Goal: Task Accomplishment & Management: Use online tool/utility

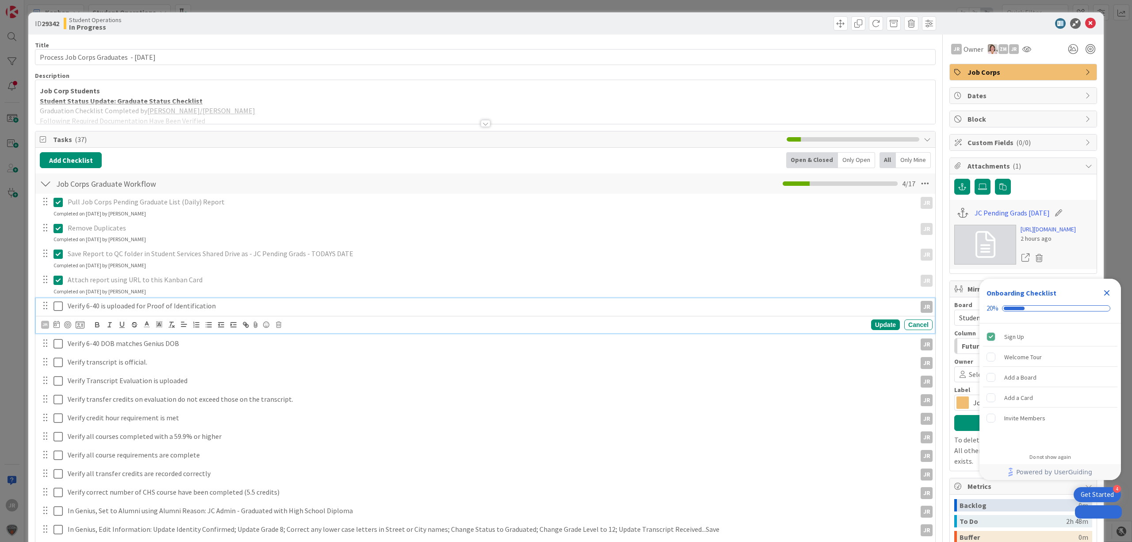
click at [55, 308] on icon at bounding box center [58, 306] width 9 height 11
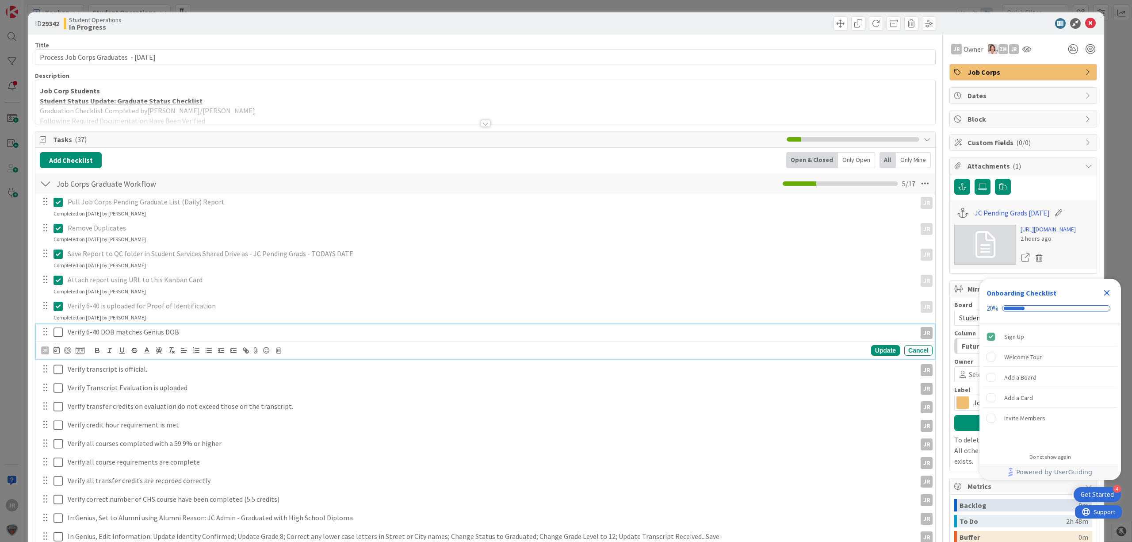
click at [63, 333] on button at bounding box center [59, 332] width 11 height 14
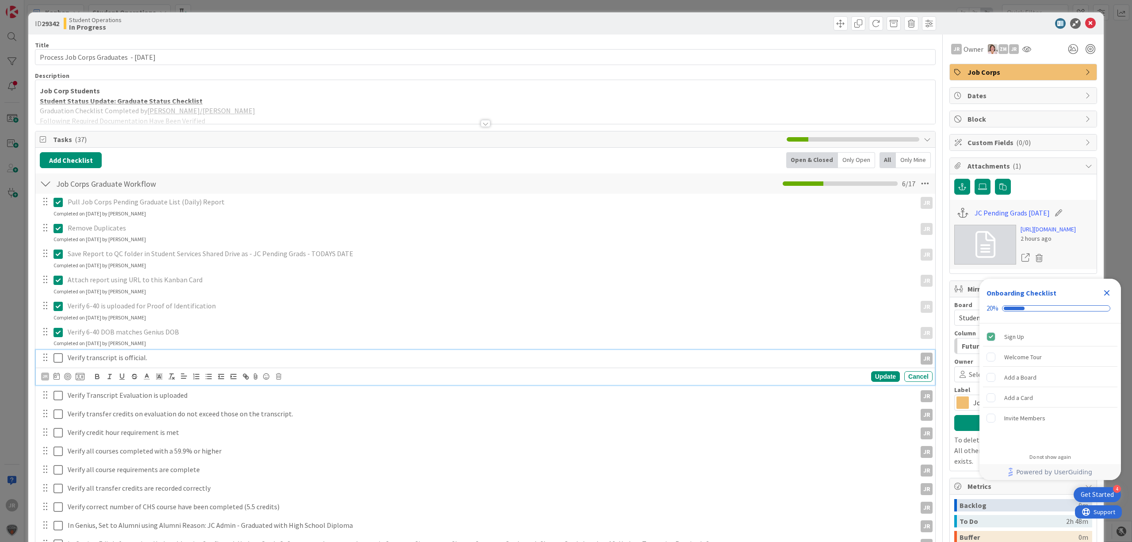
click at [58, 358] on icon at bounding box center [58, 358] width 9 height 11
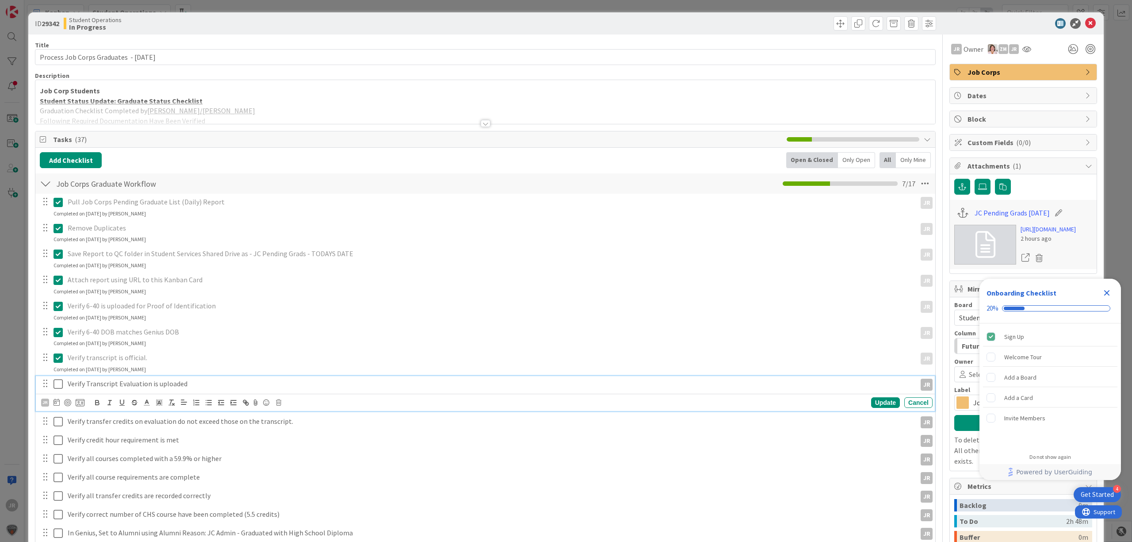
click at [59, 388] on icon at bounding box center [58, 384] width 9 height 11
click at [58, 408] on icon at bounding box center [58, 410] width 9 height 11
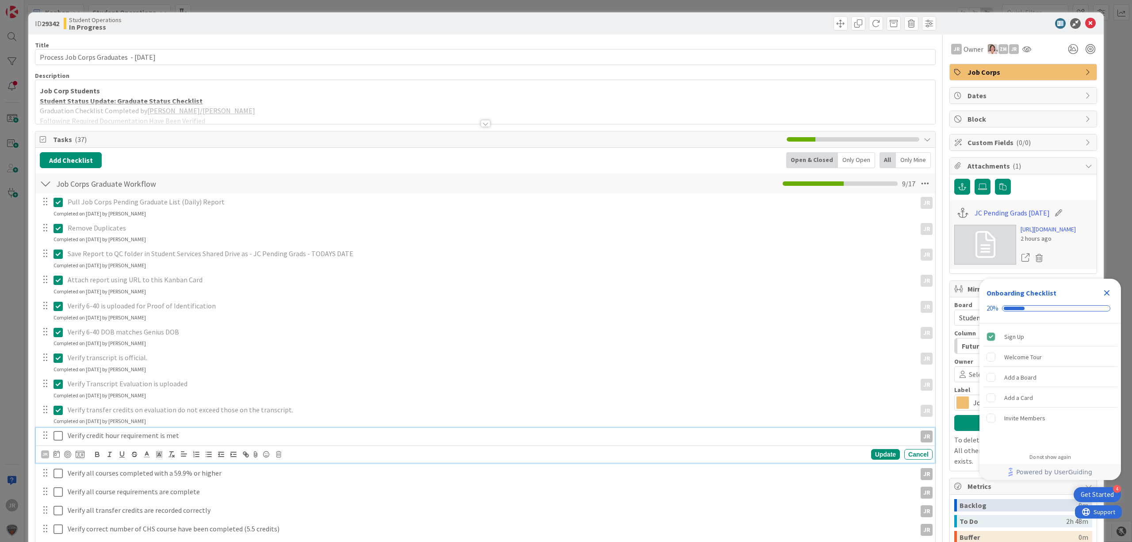
click at [58, 414] on icon at bounding box center [58, 435] width 9 height 11
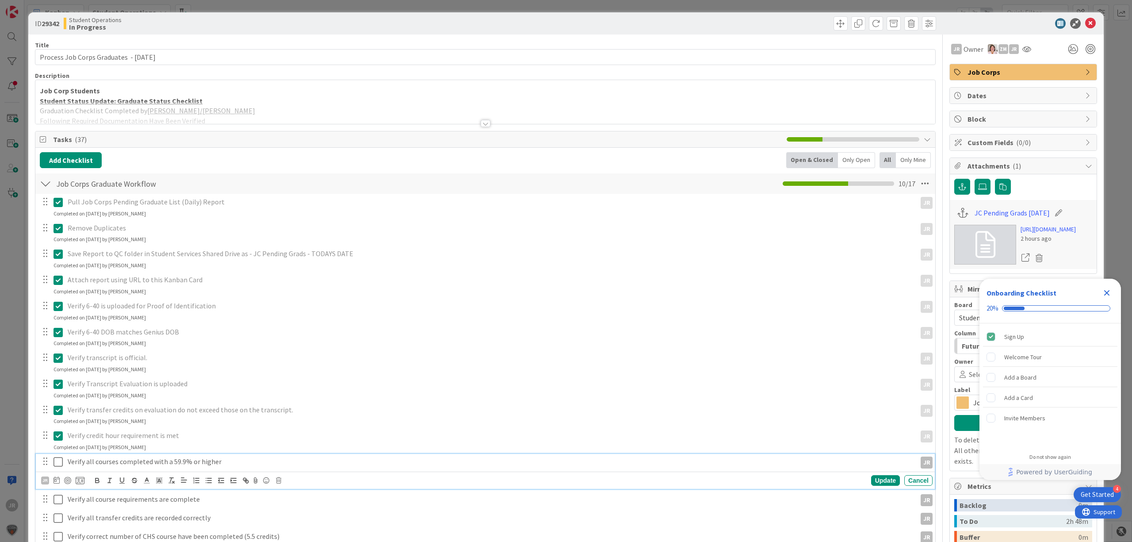
click at [59, 414] on icon at bounding box center [58, 462] width 9 height 11
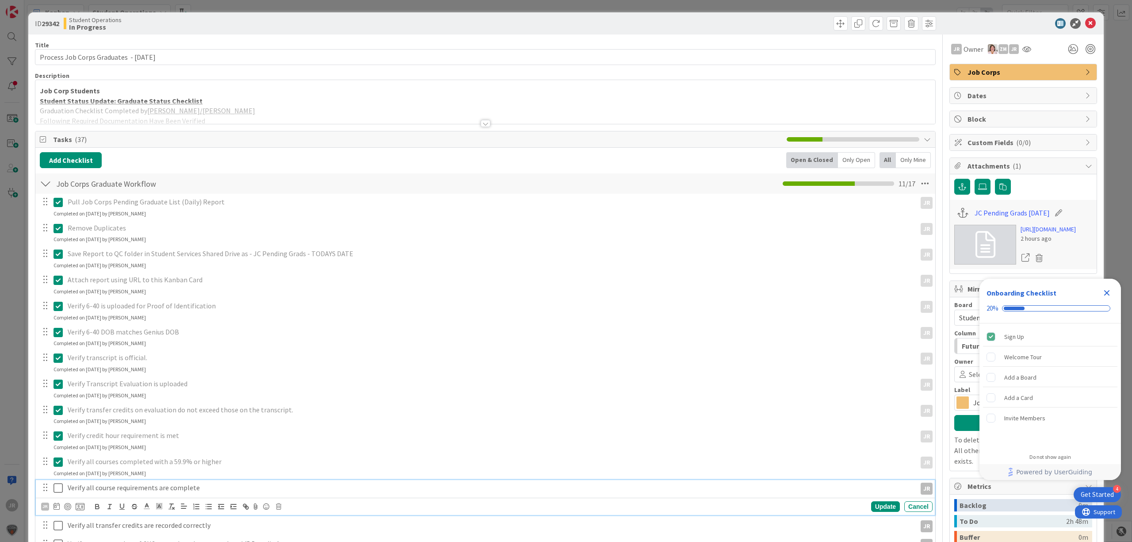
click at [59, 414] on button at bounding box center [59, 488] width 11 height 14
click at [58, 414] on div "Pull Job Corps Pending Graduate List (Daily) Report JR JR Update Cancel Complet…" at bounding box center [485, 481] width 891 height 574
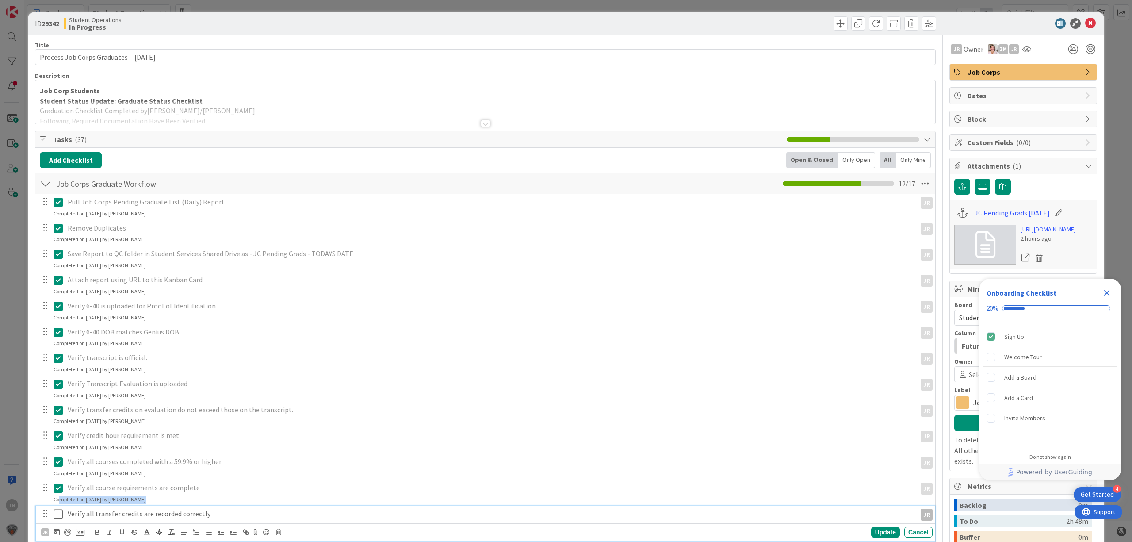
click at [58, 414] on icon at bounding box center [58, 514] width 9 height 11
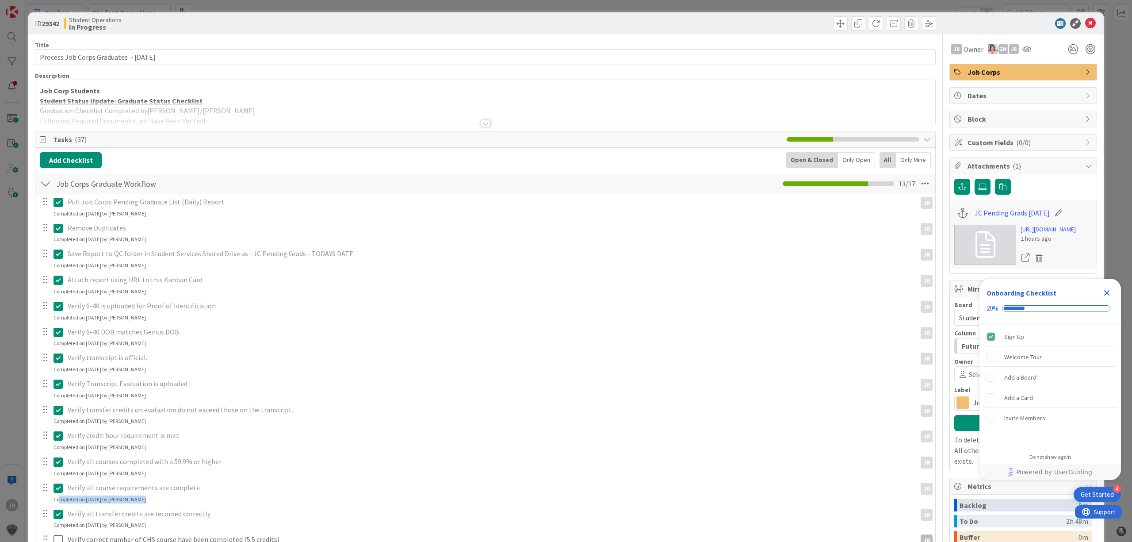
scroll to position [118, 0]
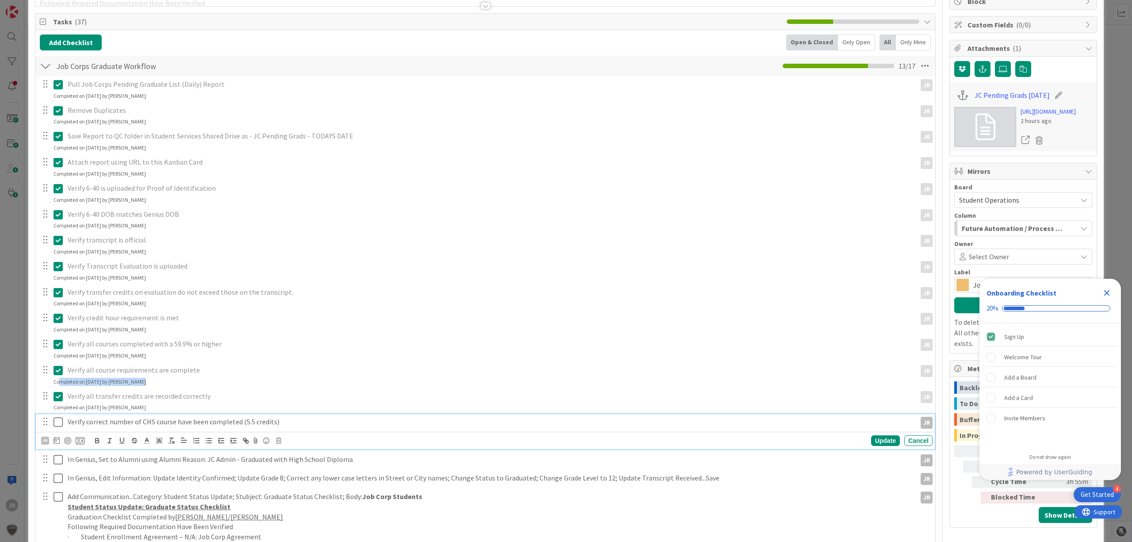
click at [59, 414] on icon at bounding box center [58, 422] width 9 height 11
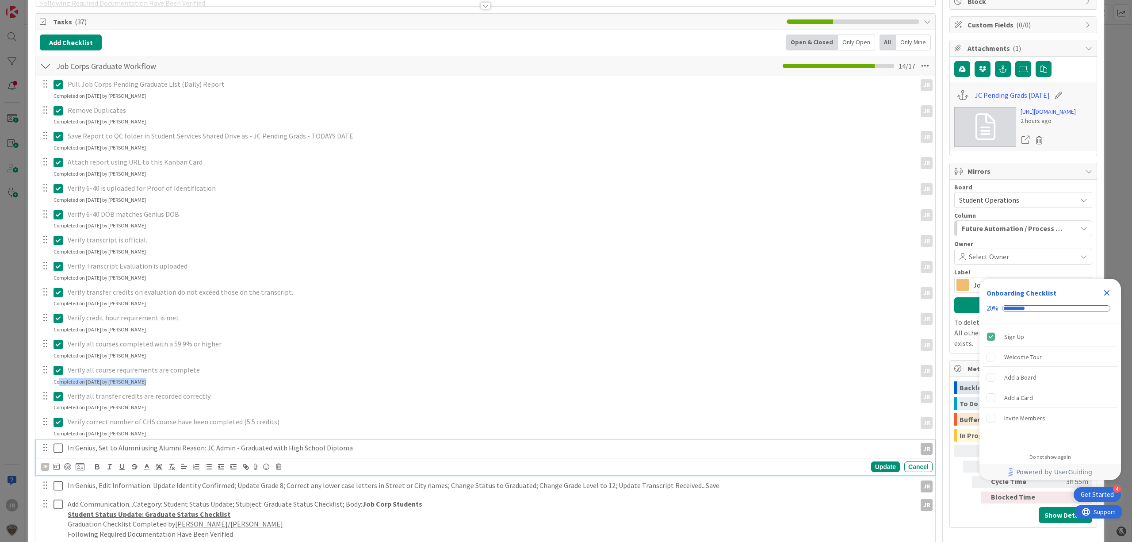
click at [59, 414] on icon at bounding box center [58, 448] width 9 height 11
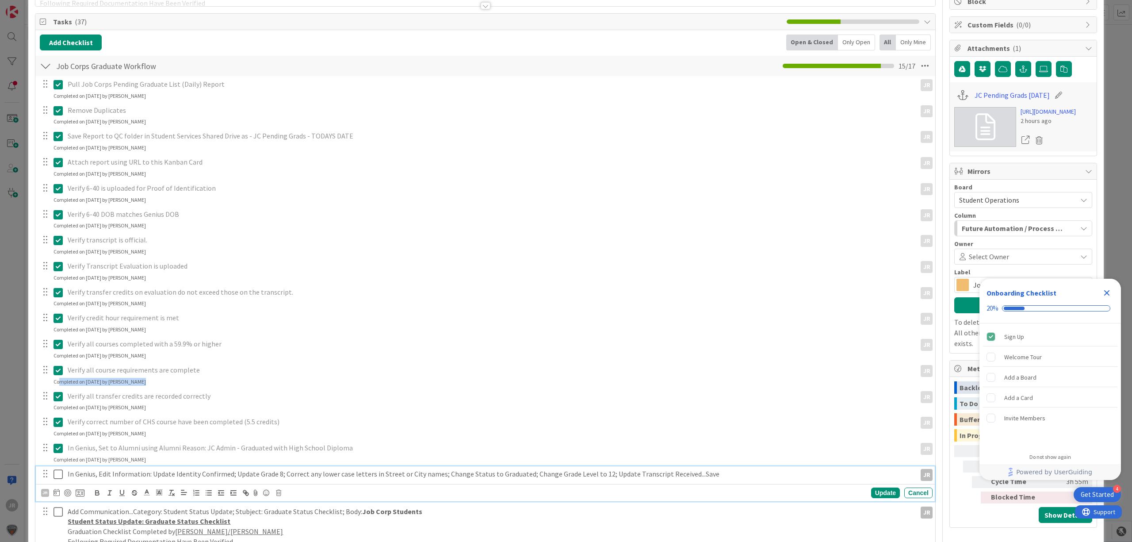
click at [59, 414] on icon at bounding box center [58, 474] width 9 height 11
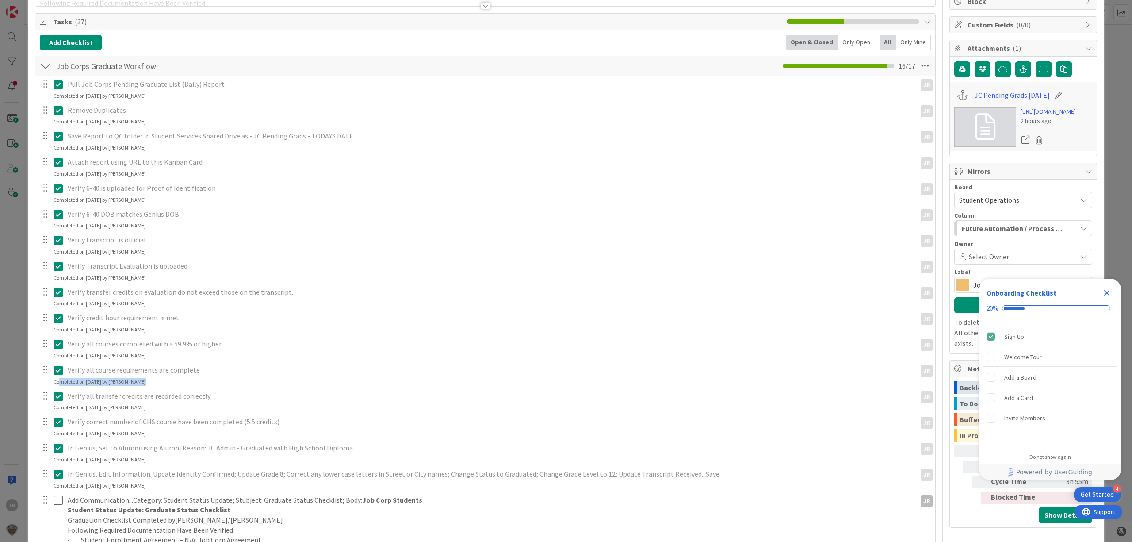
scroll to position [0, 0]
click at [57, 414] on icon at bounding box center [58, 500] width 9 height 11
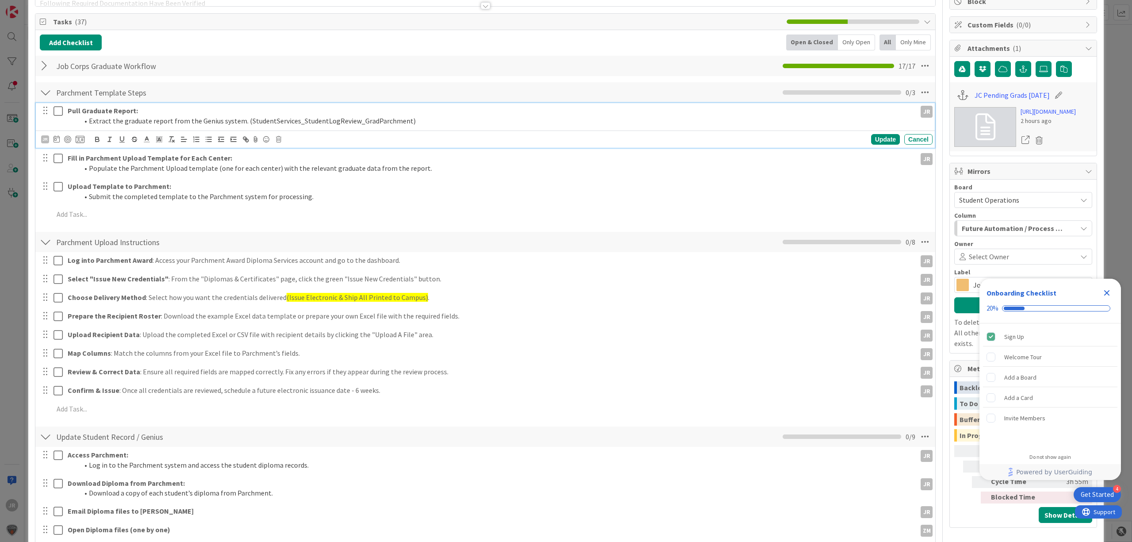
click at [61, 114] on icon at bounding box center [58, 111] width 9 height 11
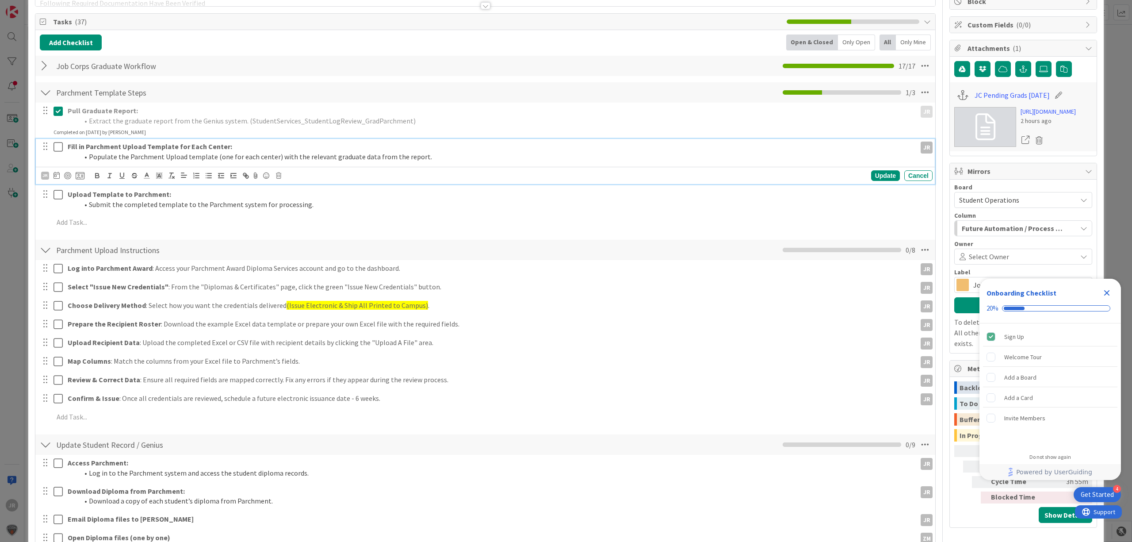
click at [58, 143] on icon at bounding box center [58, 147] width 9 height 11
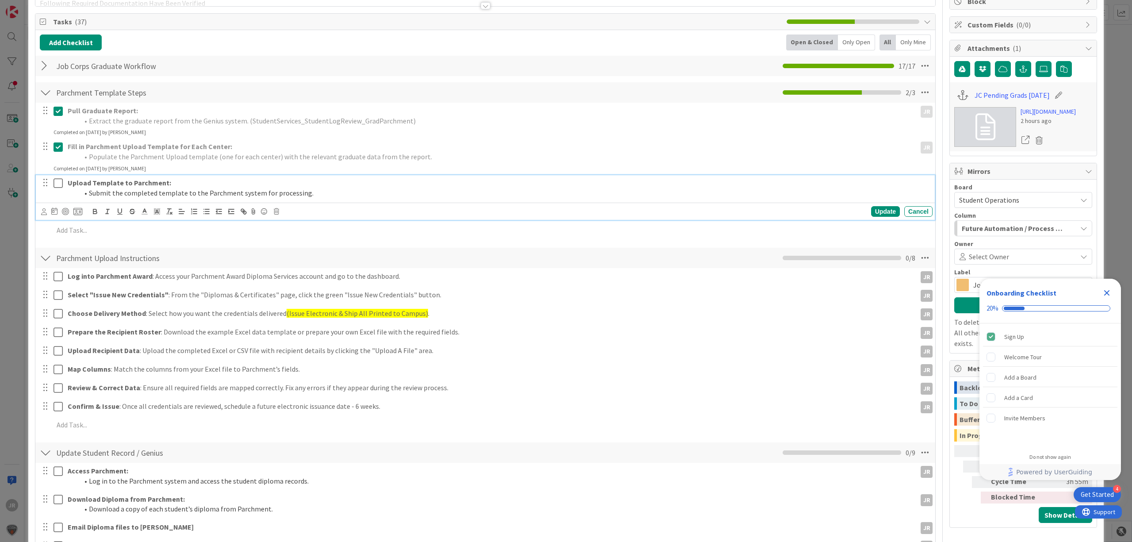
click at [56, 188] on icon at bounding box center [58, 183] width 9 height 11
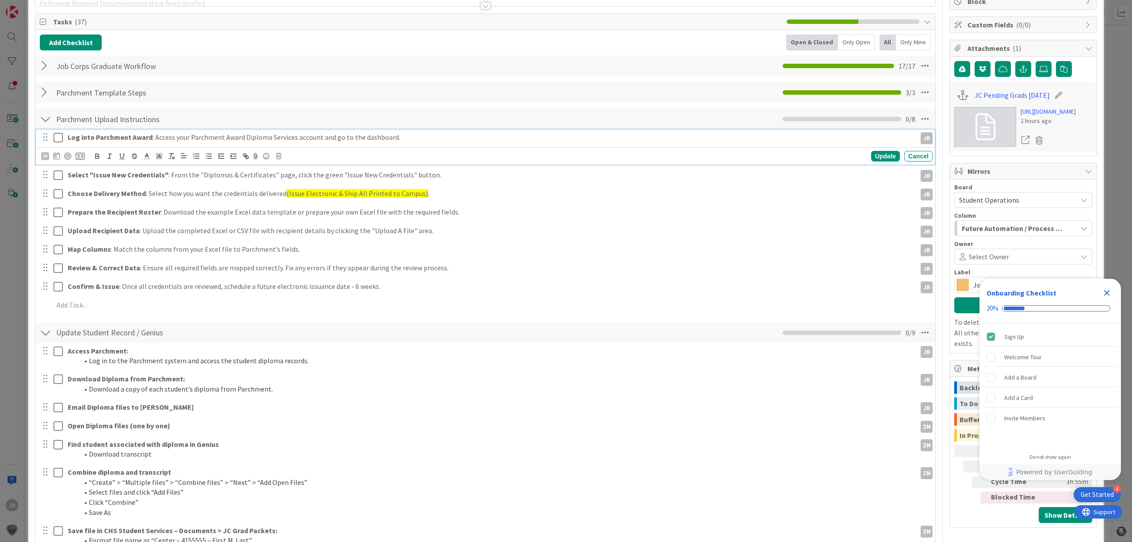
click at [60, 137] on icon at bounding box center [58, 137] width 9 height 11
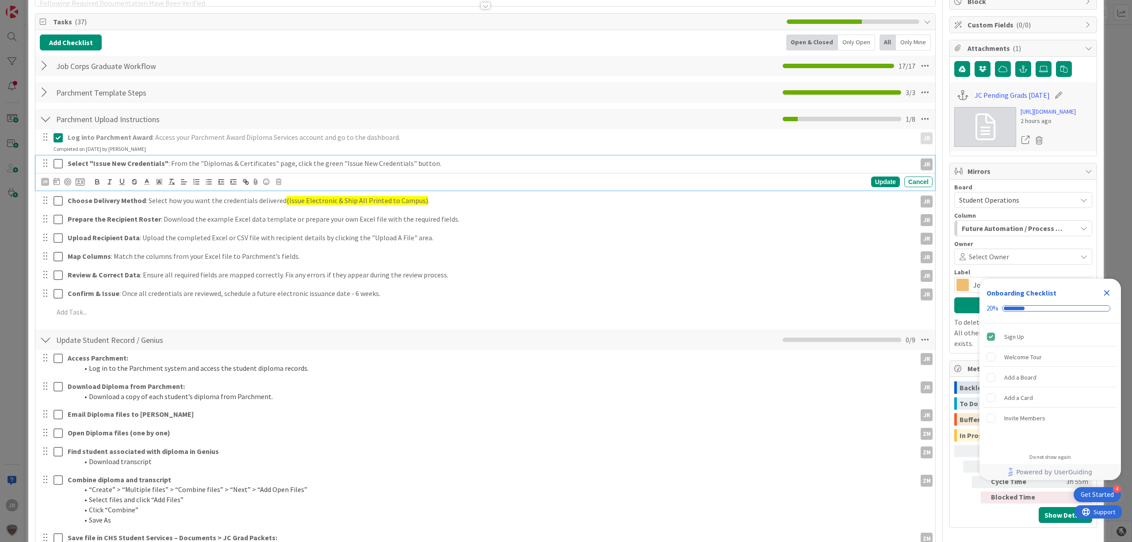
click at [60, 165] on icon at bounding box center [58, 163] width 9 height 11
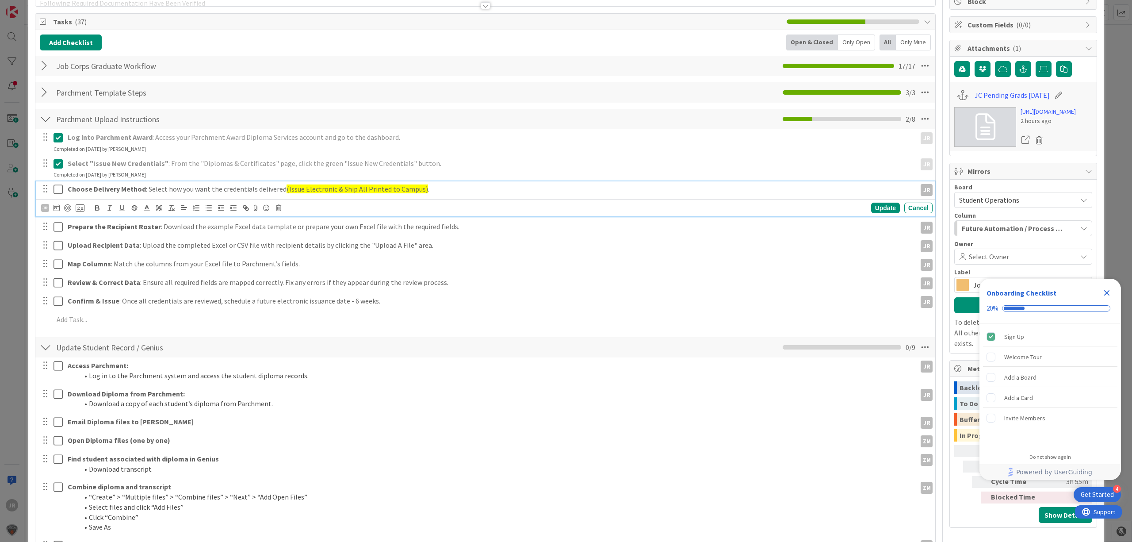
click at [58, 187] on icon at bounding box center [58, 189] width 9 height 11
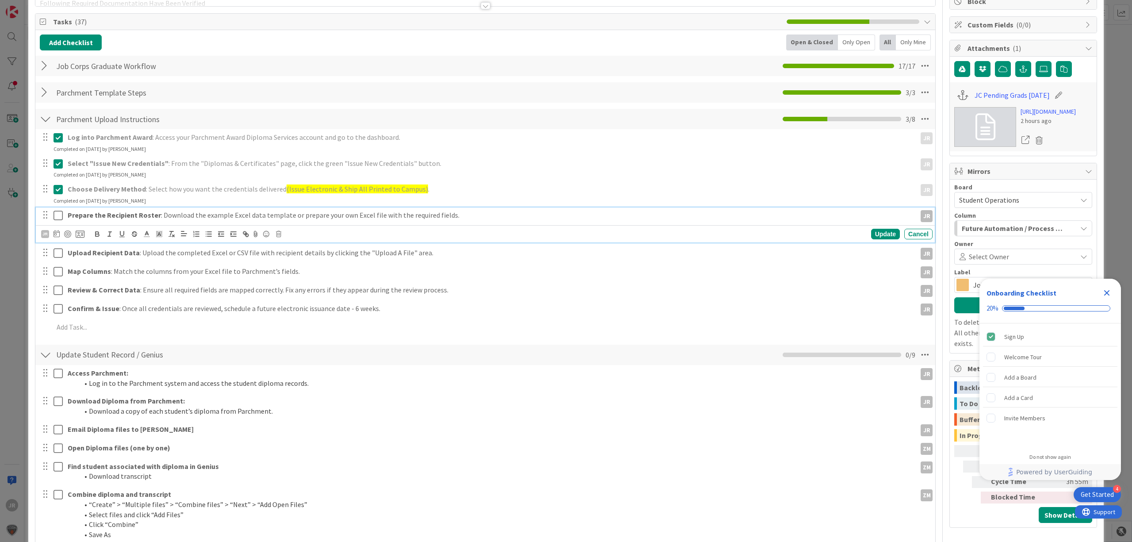
click at [57, 219] on icon at bounding box center [58, 215] width 9 height 11
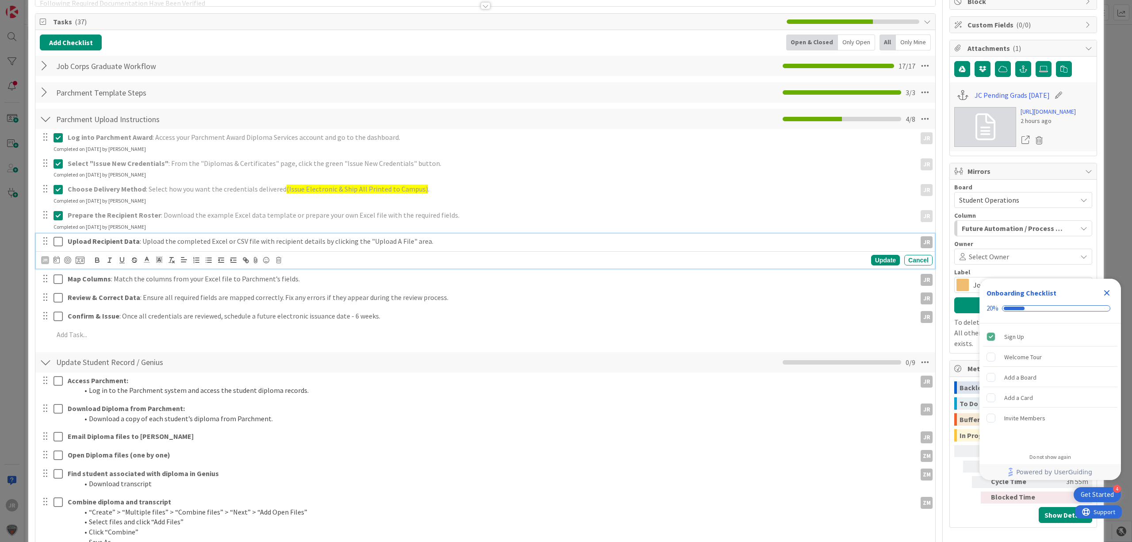
click at [57, 237] on icon at bounding box center [58, 241] width 9 height 11
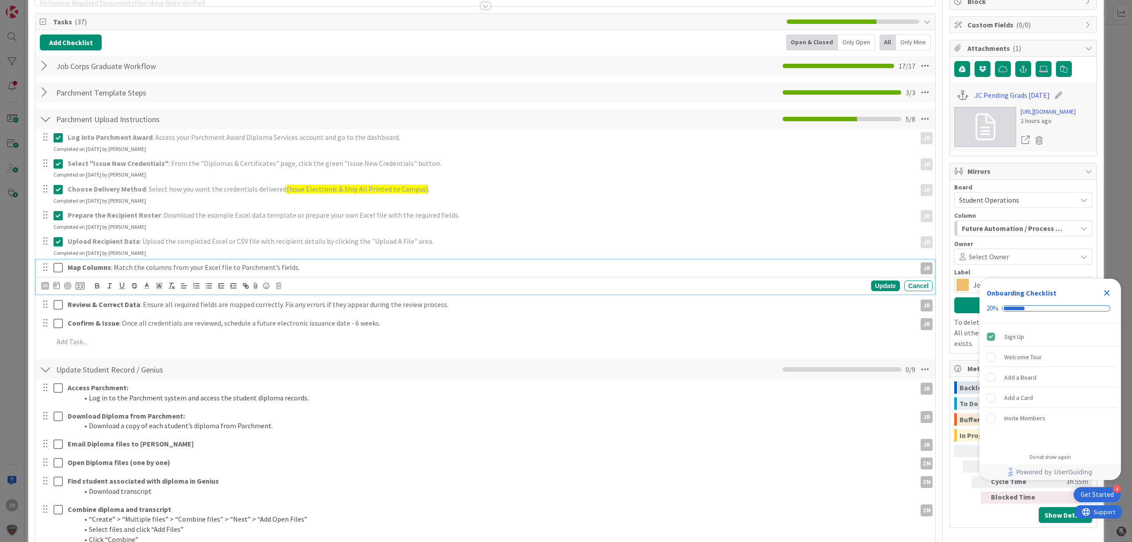
click at [58, 268] on icon at bounding box center [58, 267] width 9 height 11
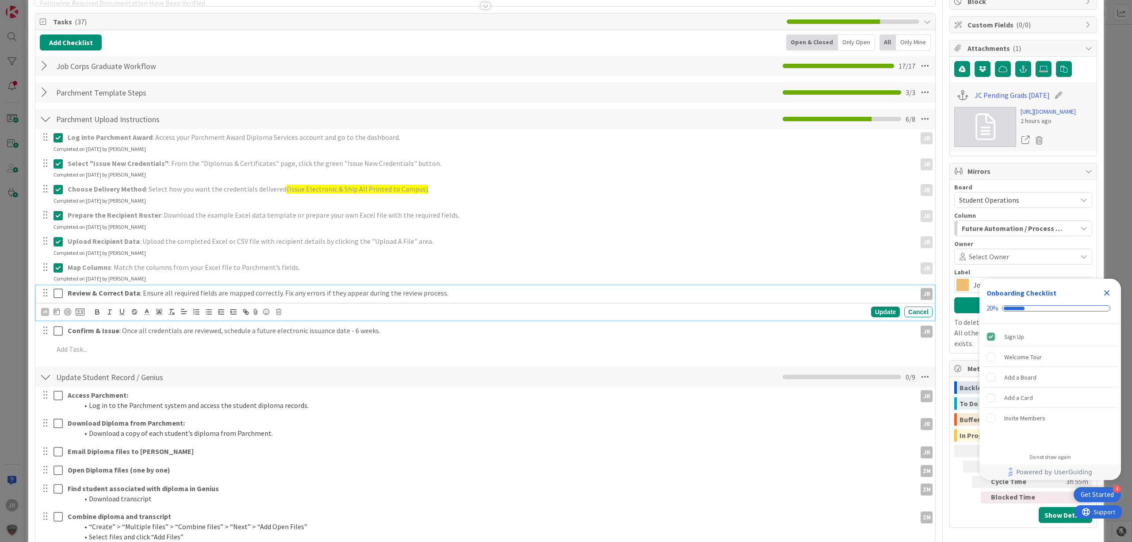
click at [57, 297] on icon at bounding box center [58, 293] width 9 height 11
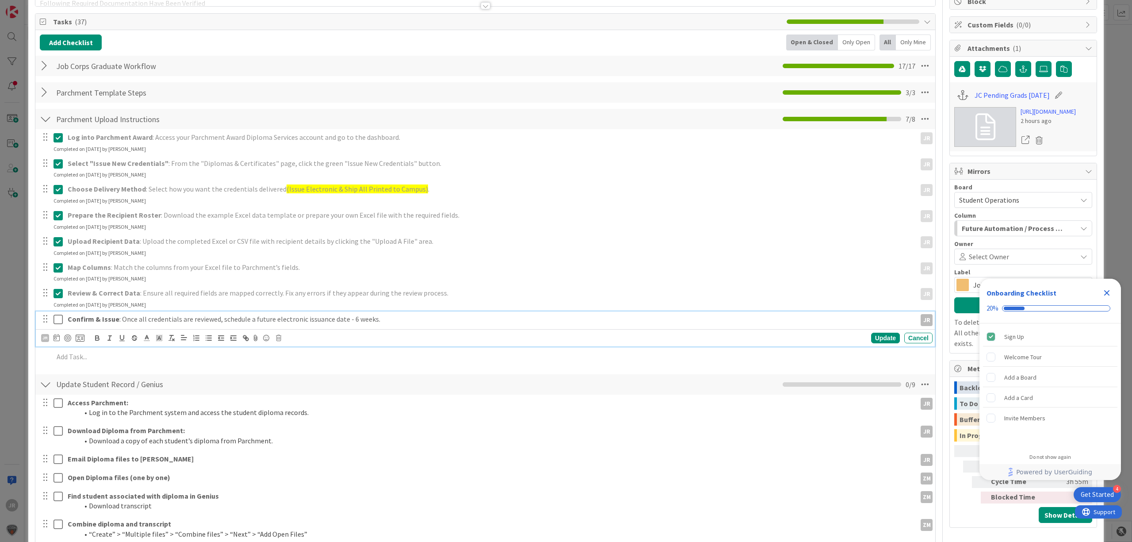
click at [58, 323] on icon at bounding box center [58, 319] width 9 height 11
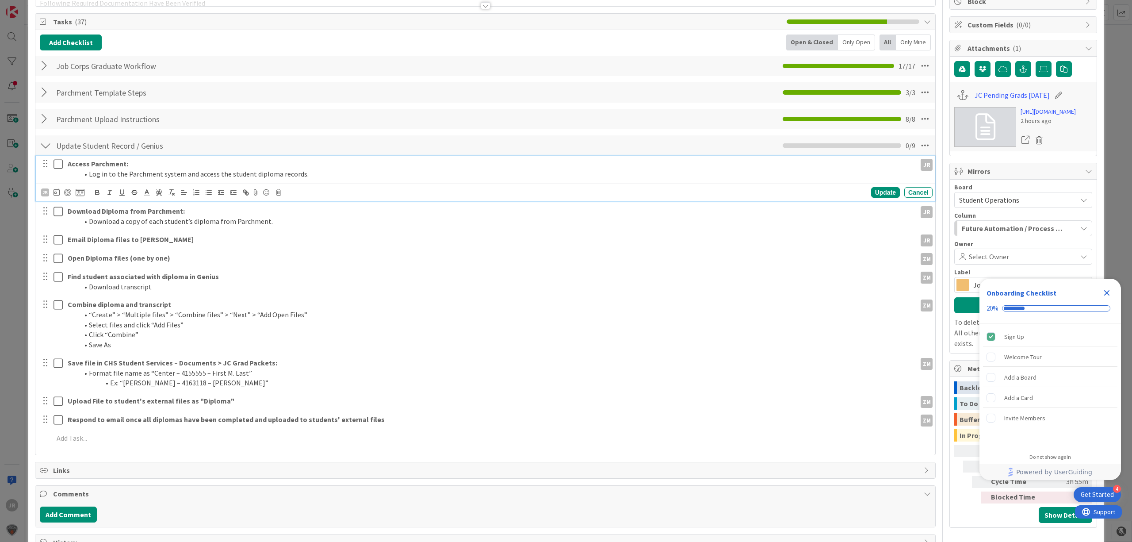
click at [58, 165] on icon at bounding box center [58, 164] width 9 height 11
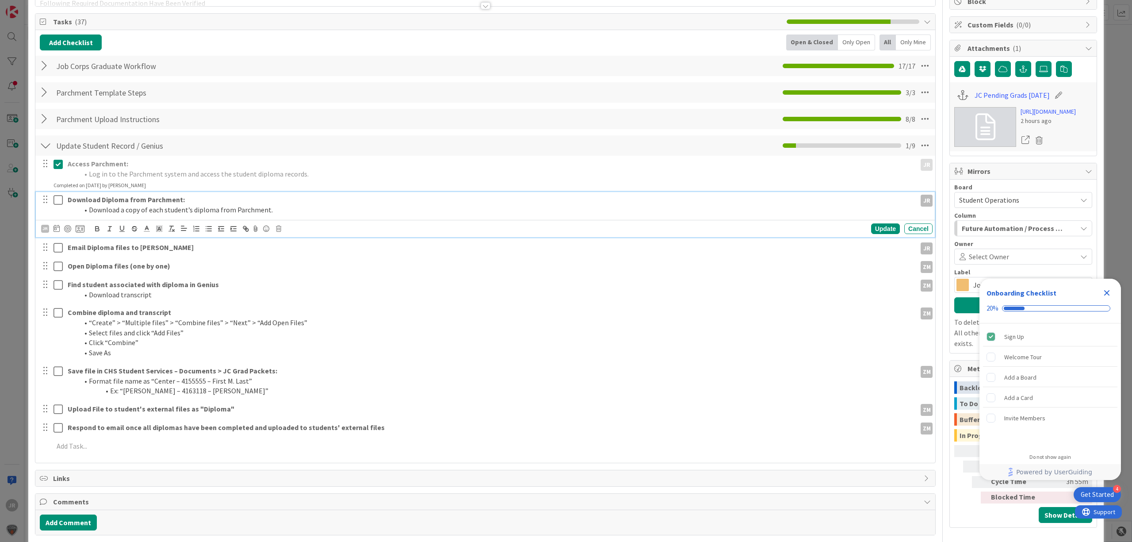
click at [59, 200] on icon at bounding box center [58, 200] width 9 height 11
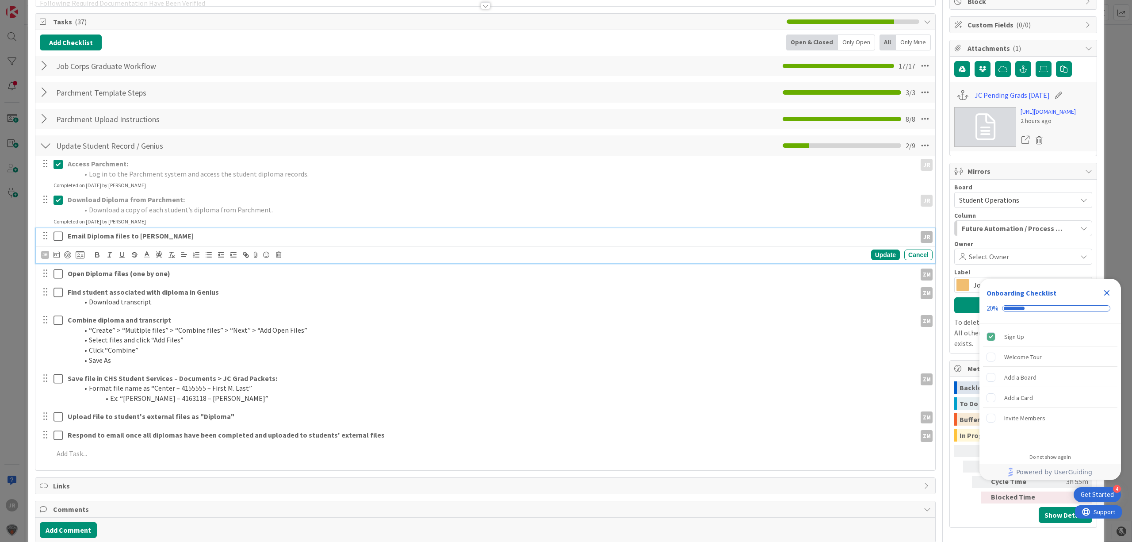
click at [58, 237] on icon at bounding box center [58, 236] width 9 height 11
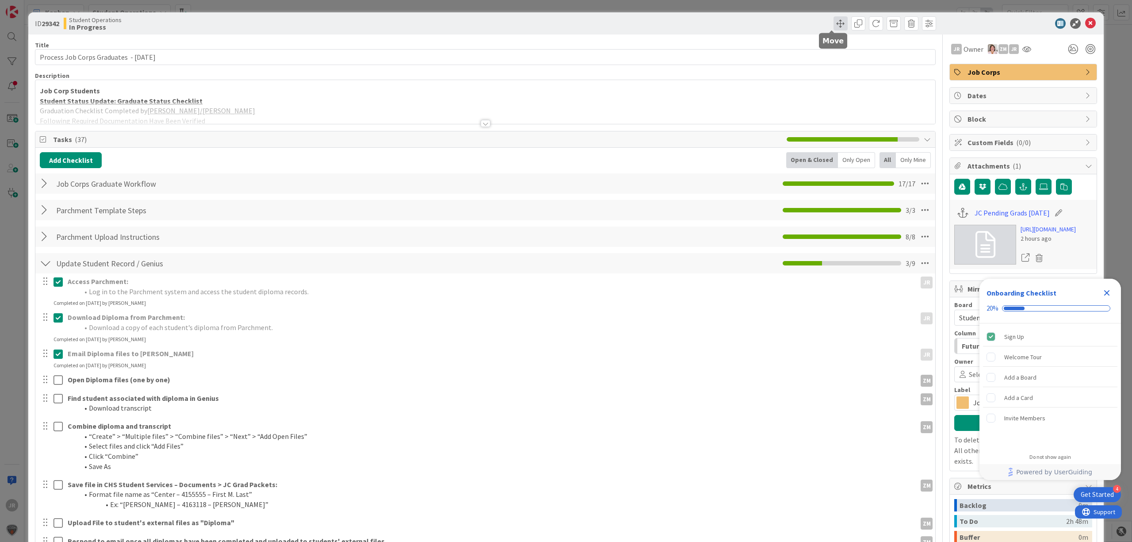
click at [834, 18] on span at bounding box center [841, 23] width 14 height 14
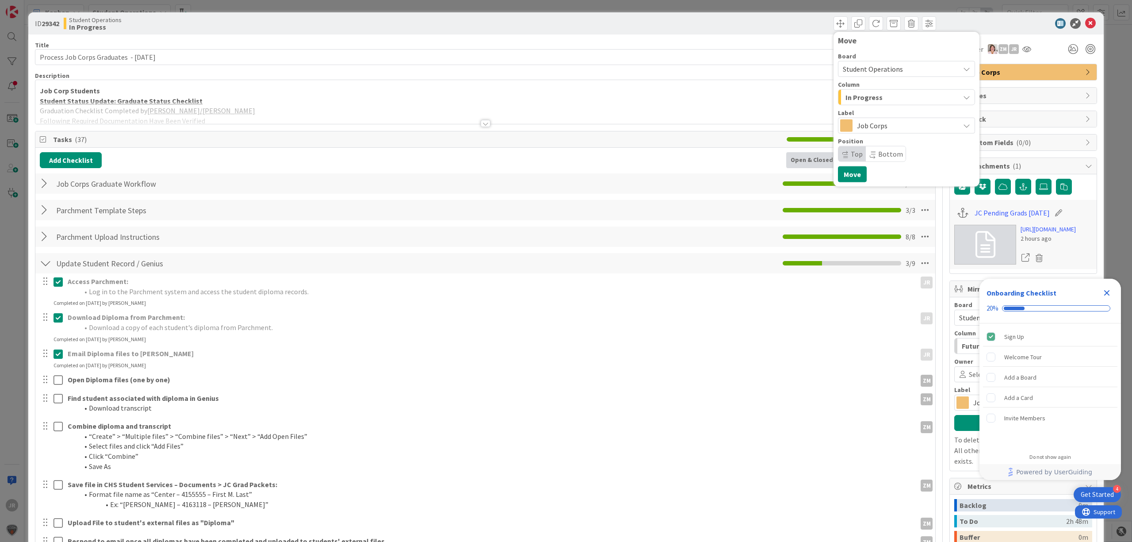
click at [859, 88] on div "Column In Progress" at bounding box center [906, 93] width 137 height 24
click at [863, 96] on span "In Progress" at bounding box center [864, 98] width 37 height 12
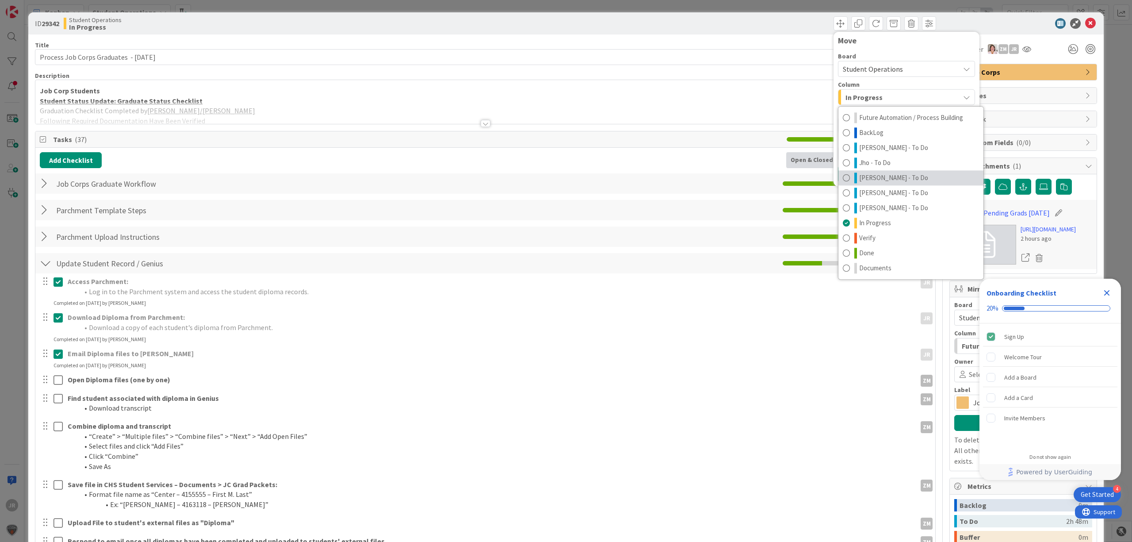
click at [866, 173] on span "[PERSON_NAME] - To Do" at bounding box center [894, 178] width 69 height 11
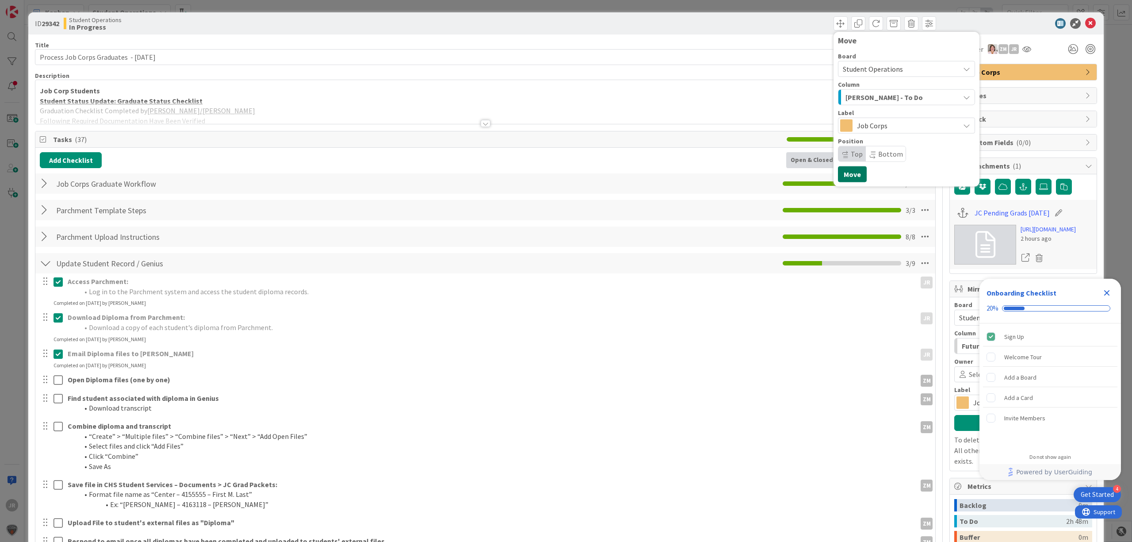
click at [844, 173] on button "Move" at bounding box center [852, 174] width 29 height 16
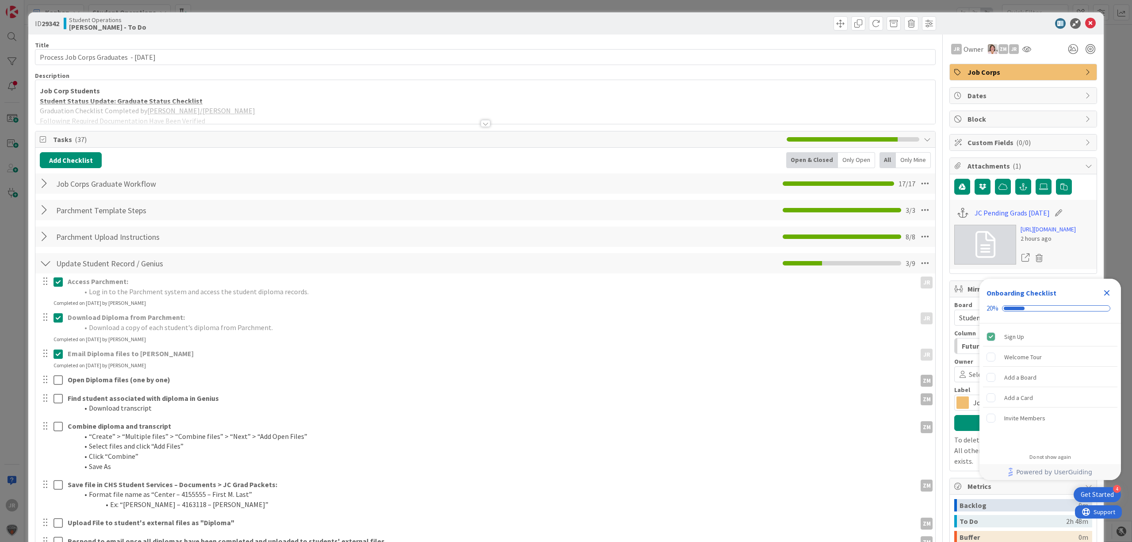
click at [637, 4] on div "ID 29342 Student Operations Zaida - To Do Move Move Title 41 / 128 Process Job …" at bounding box center [566, 271] width 1132 height 542
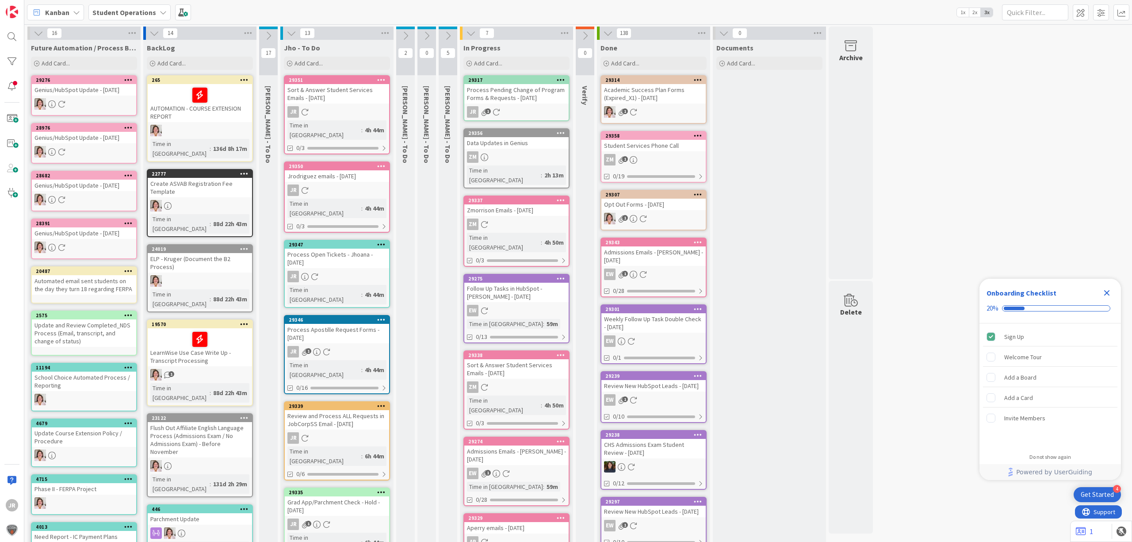
click at [527, 93] on div "Process Pending Change of Program Forms & Requests - [DATE]" at bounding box center [516, 93] width 104 height 19
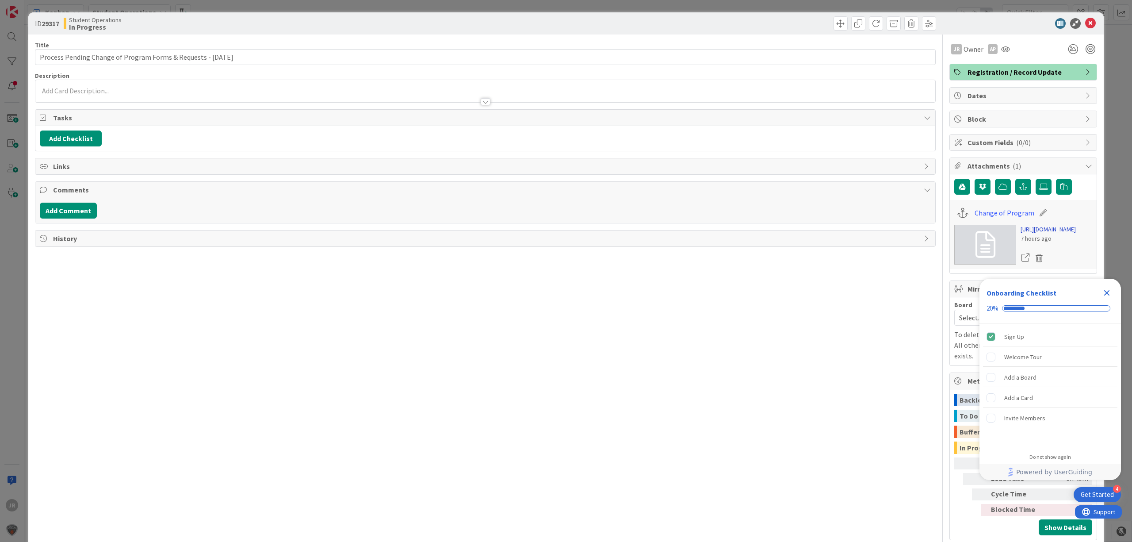
click at [906, 234] on link "https://forms.office.com/Pages/DesignPageV2.aspx?prevorigin=shell&origin=NeoPor…" at bounding box center [1048, 229] width 55 height 9
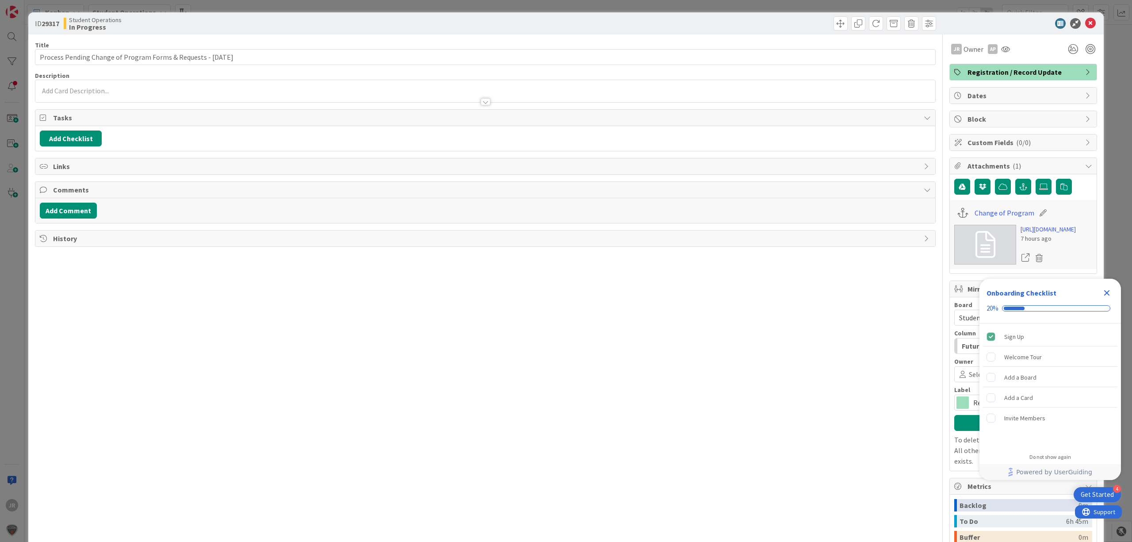
click at [326, 2] on div "ID 29317 Student Operations In Progress Title 63 / 128 Process Pending Change o…" at bounding box center [566, 271] width 1132 height 542
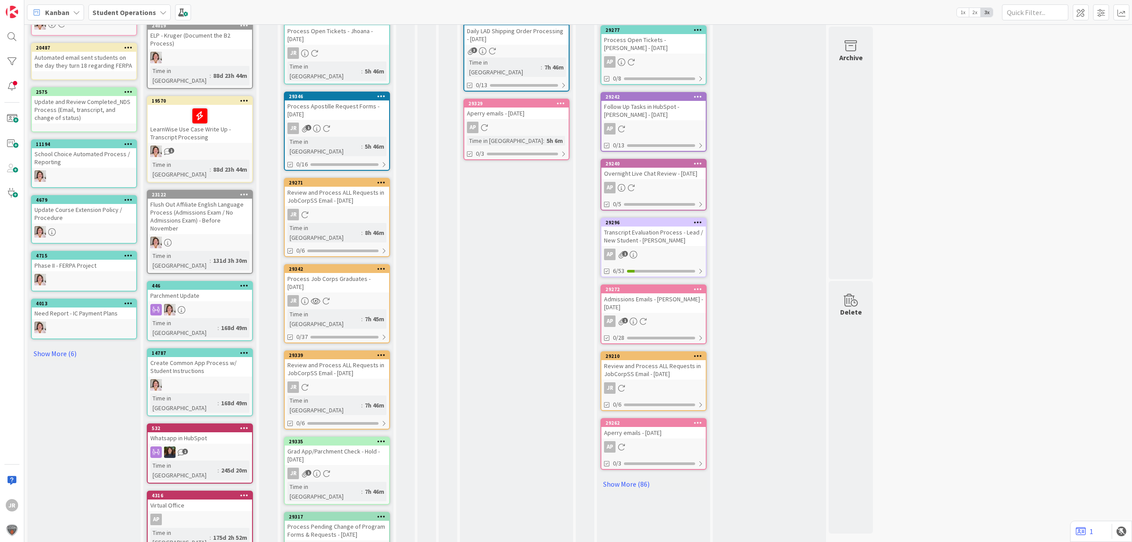
scroll to position [236, 0]
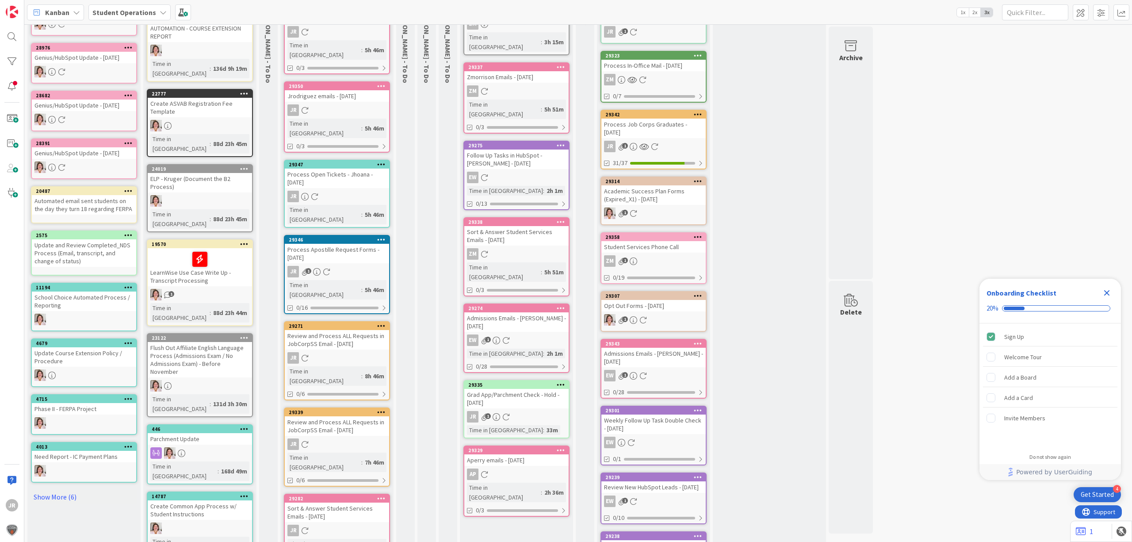
scroll to position [118, 0]
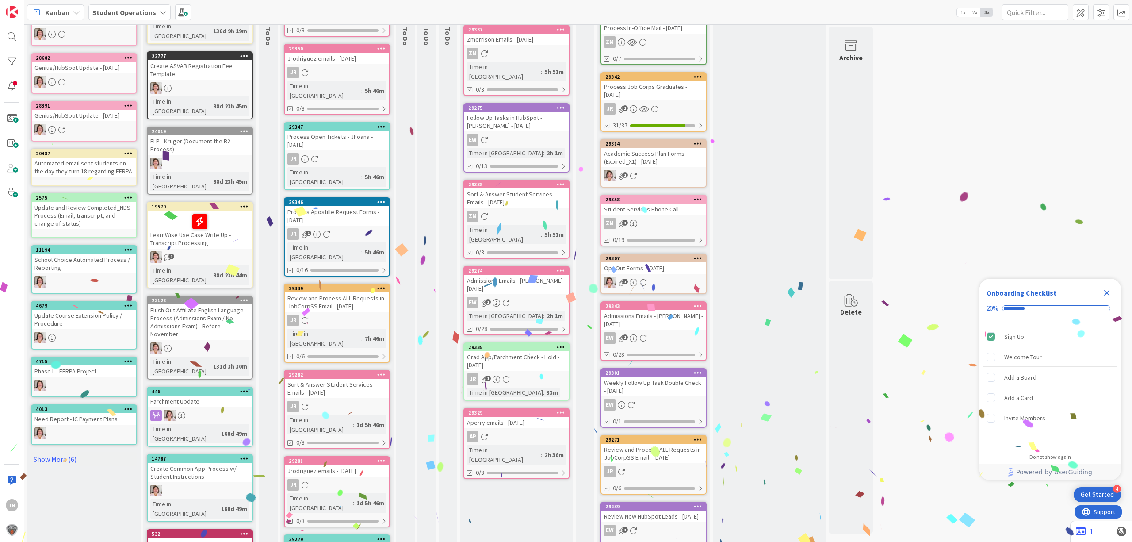
click at [515, 351] on div "Grad App/Parchment Check - Hold - [DATE]" at bounding box center [516, 360] width 104 height 19
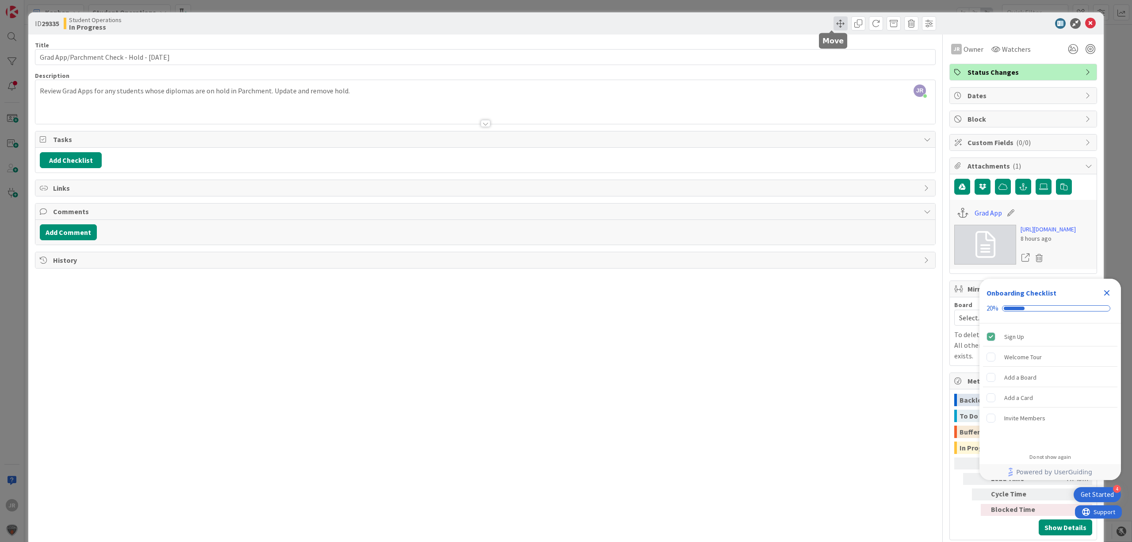
click at [834, 26] on span at bounding box center [841, 23] width 14 height 14
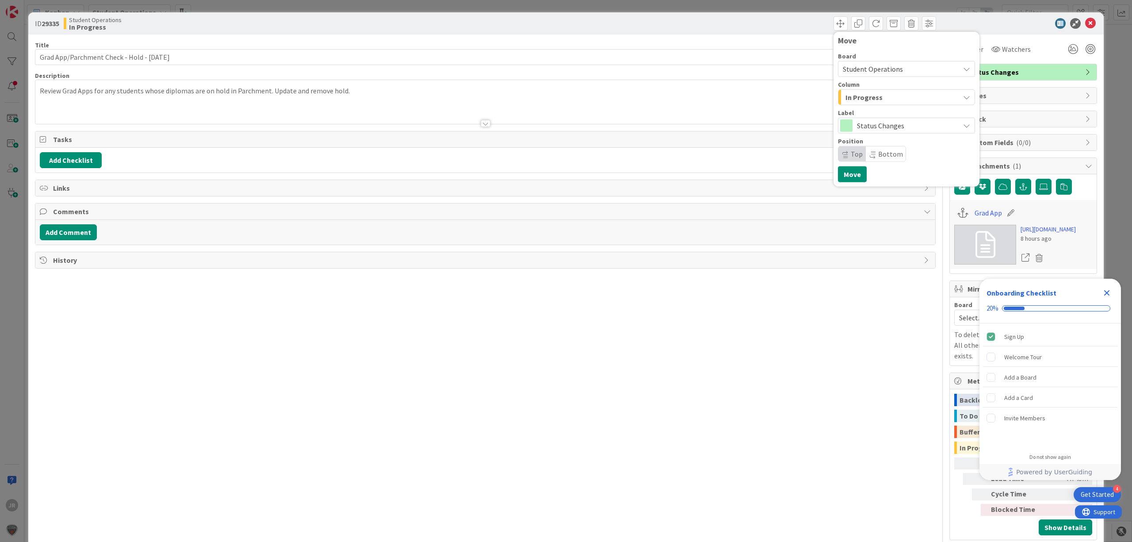
click at [862, 96] on span "In Progress" at bounding box center [864, 98] width 37 height 12
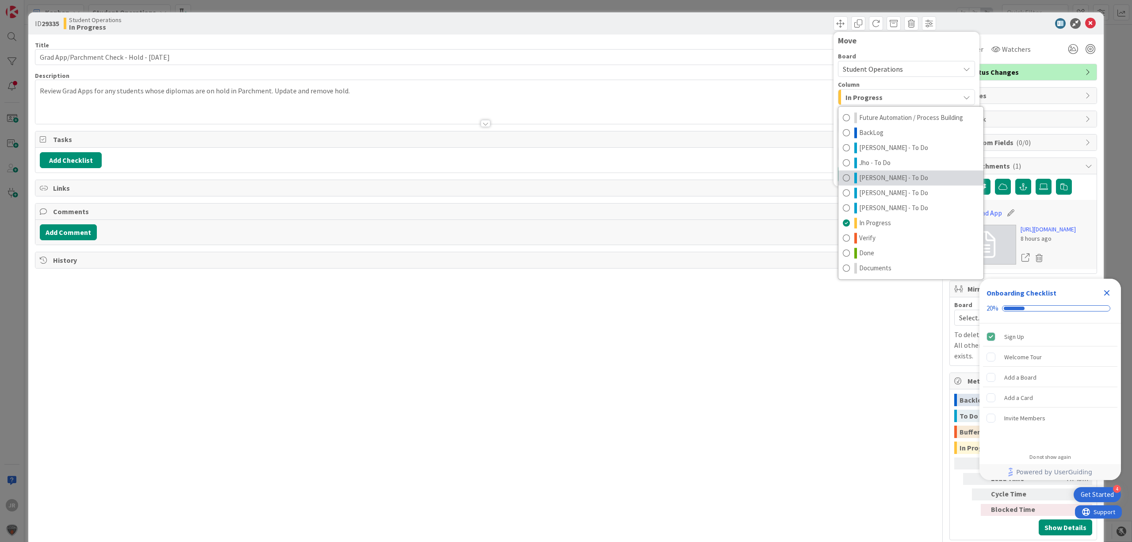
click at [860, 179] on span "[PERSON_NAME] - To Do" at bounding box center [894, 178] width 69 height 11
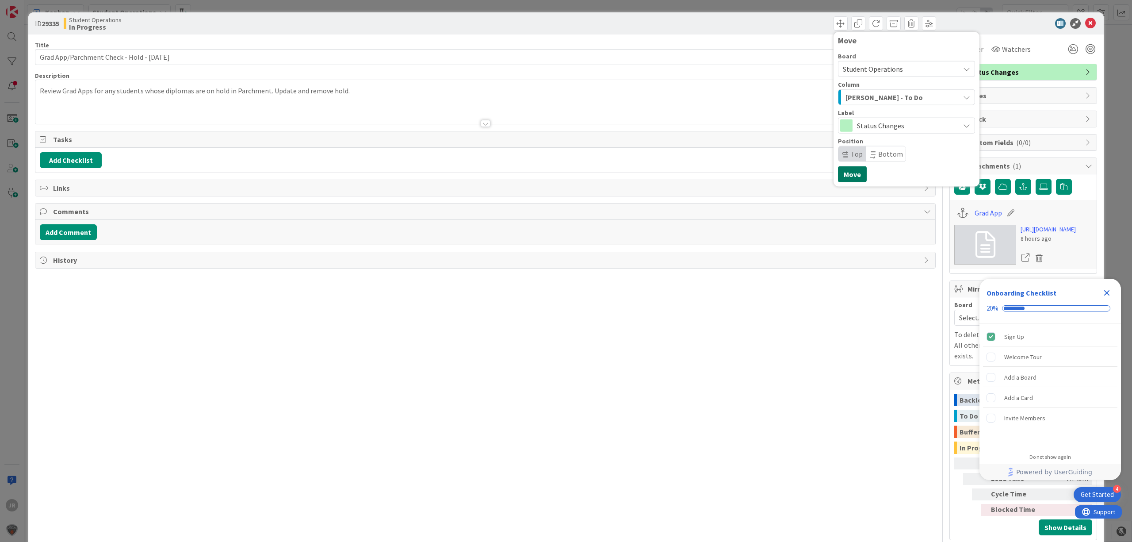
click at [840, 171] on button "Move" at bounding box center [852, 174] width 29 height 16
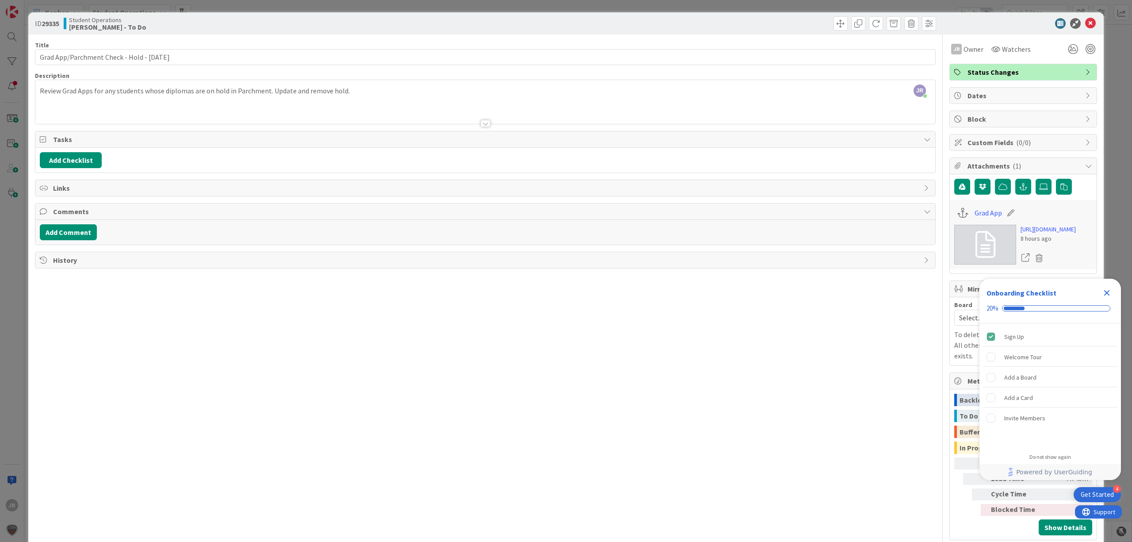
click at [717, 11] on div "ID 29335 Student Operations Zaida - To Do Move Move Title 44 / 128 Grad App/Par…" at bounding box center [566, 271] width 1132 height 542
